Goal: Navigation & Orientation: Find specific page/section

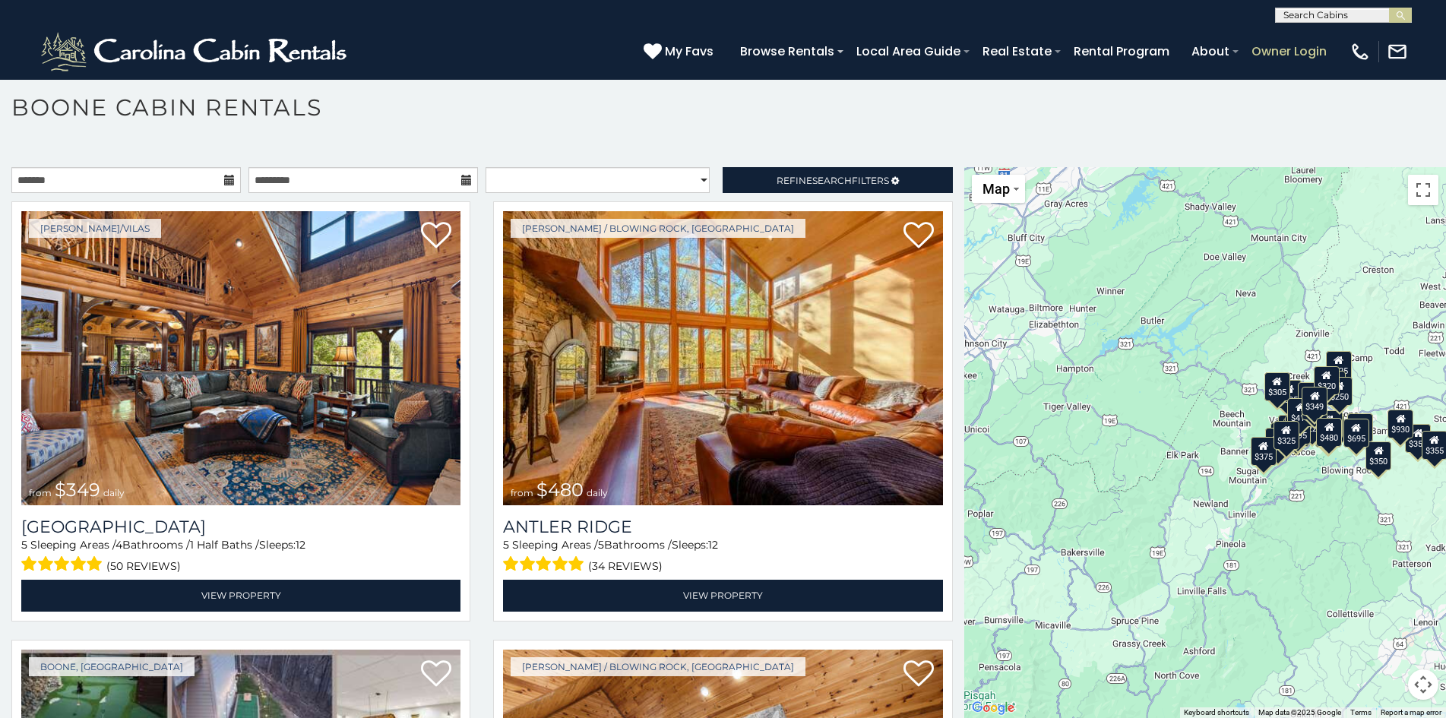
scroll to position [52, 0]
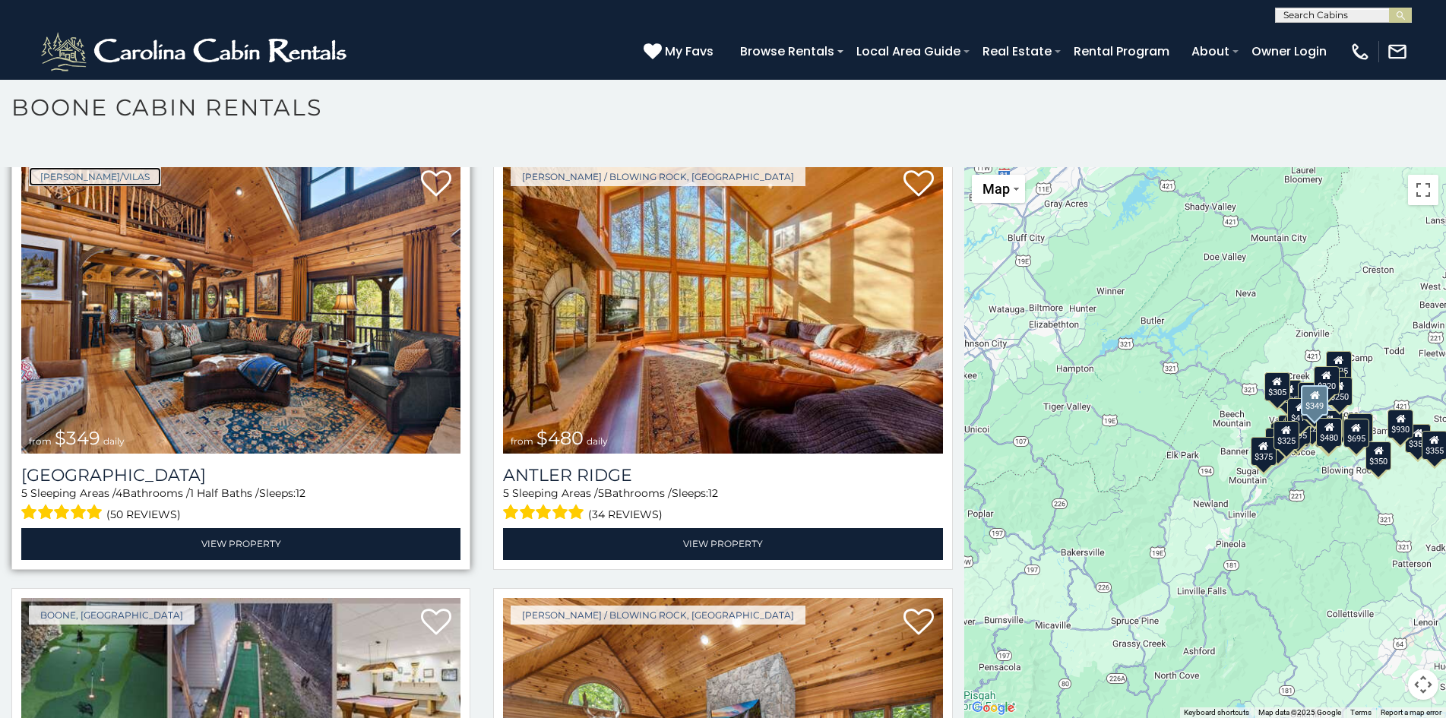
click at [39, 173] on link "[PERSON_NAME]/Vilas" at bounding box center [95, 176] width 132 height 19
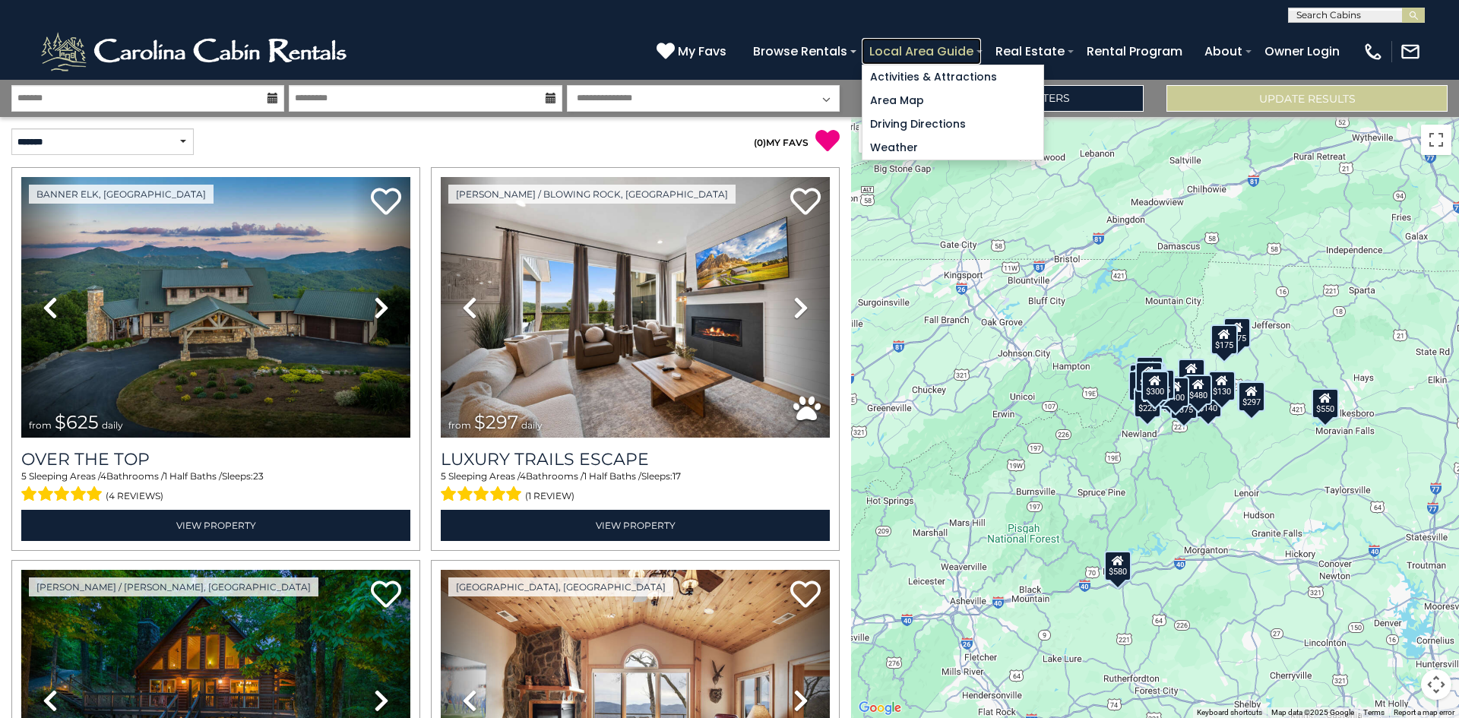
click at [880, 46] on link "Local Area Guide" at bounding box center [921, 51] width 119 height 27
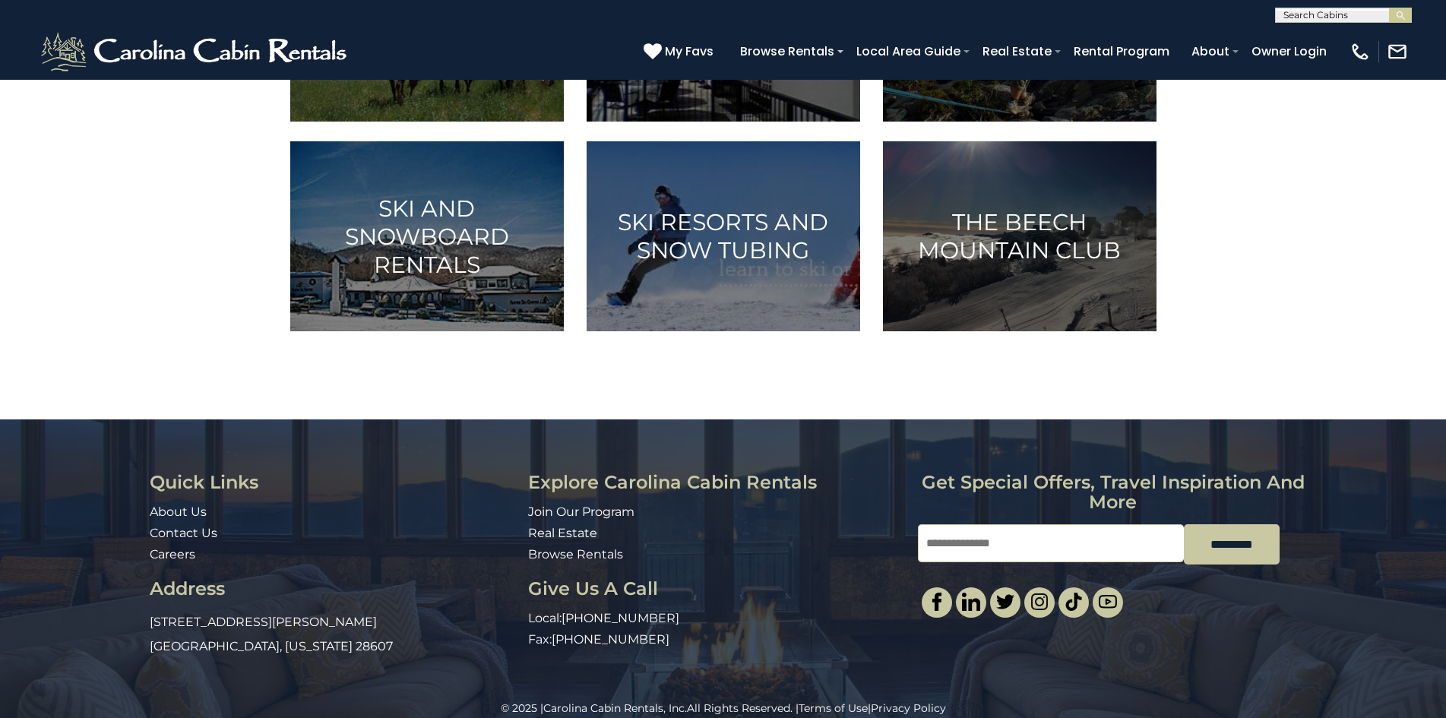
scroll to position [998, 0]
